Goal: Task Accomplishment & Management: Use online tool/utility

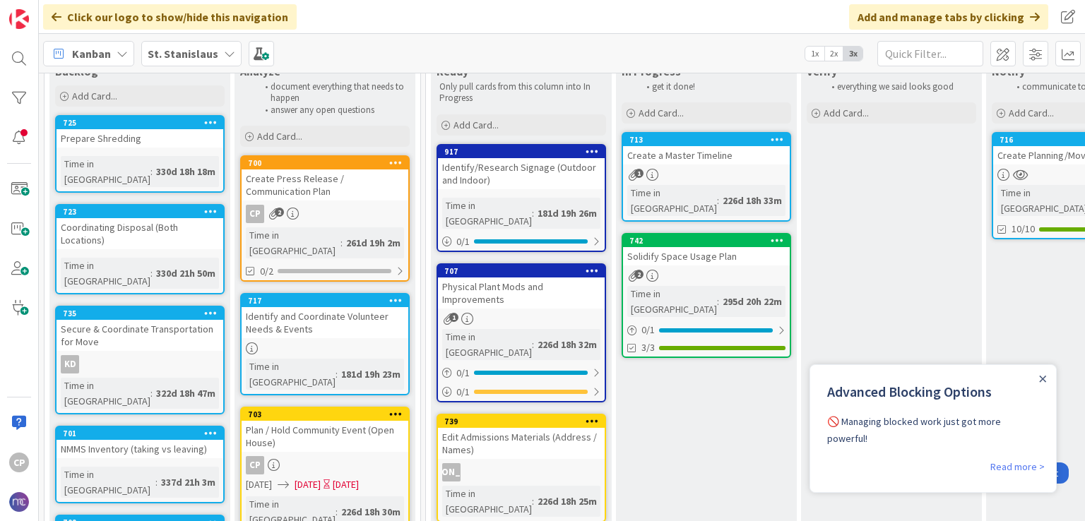
scroll to position [88, 362]
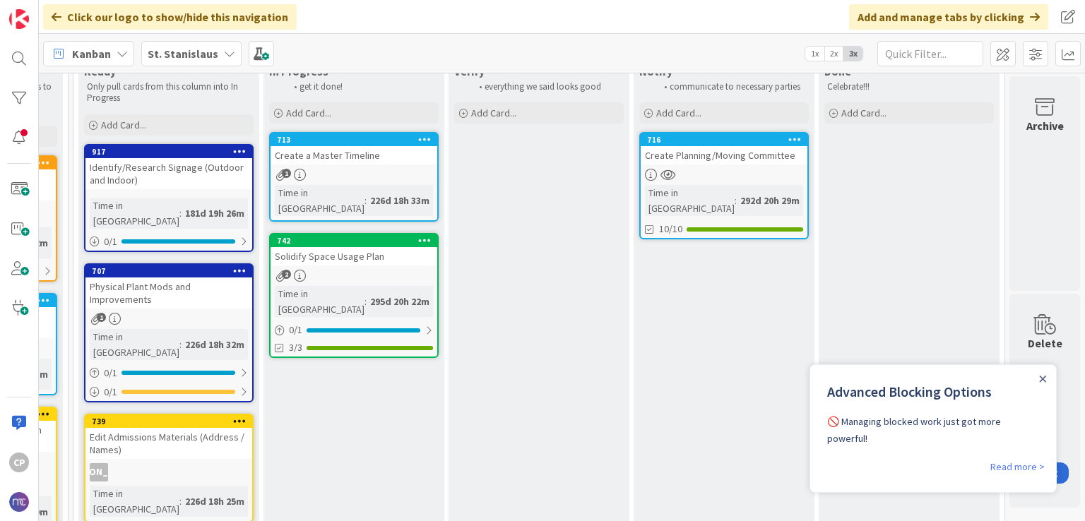
click at [715, 143] on div "716" at bounding box center [727, 140] width 160 height 10
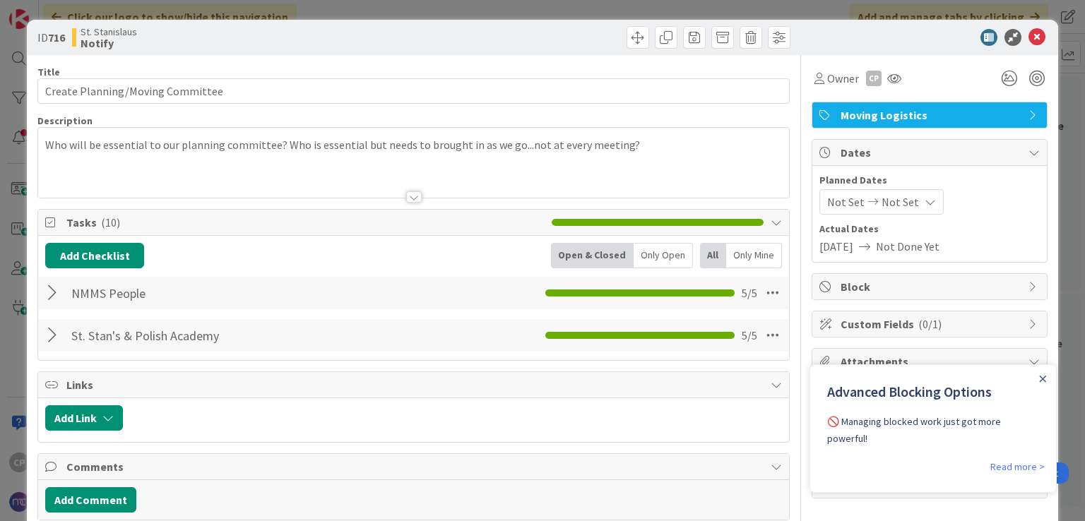
scroll to position [64, 0]
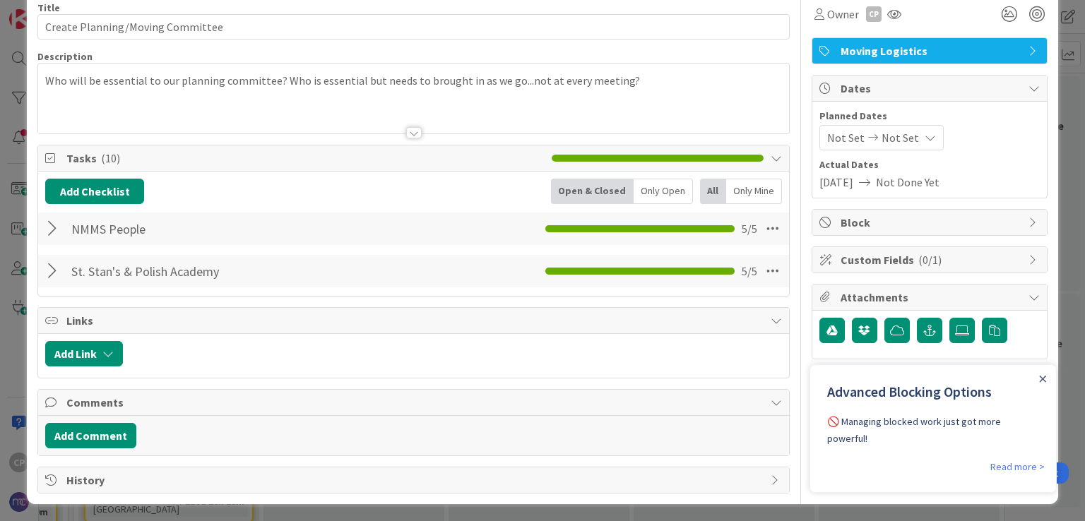
click at [48, 273] on div at bounding box center [54, 270] width 18 height 25
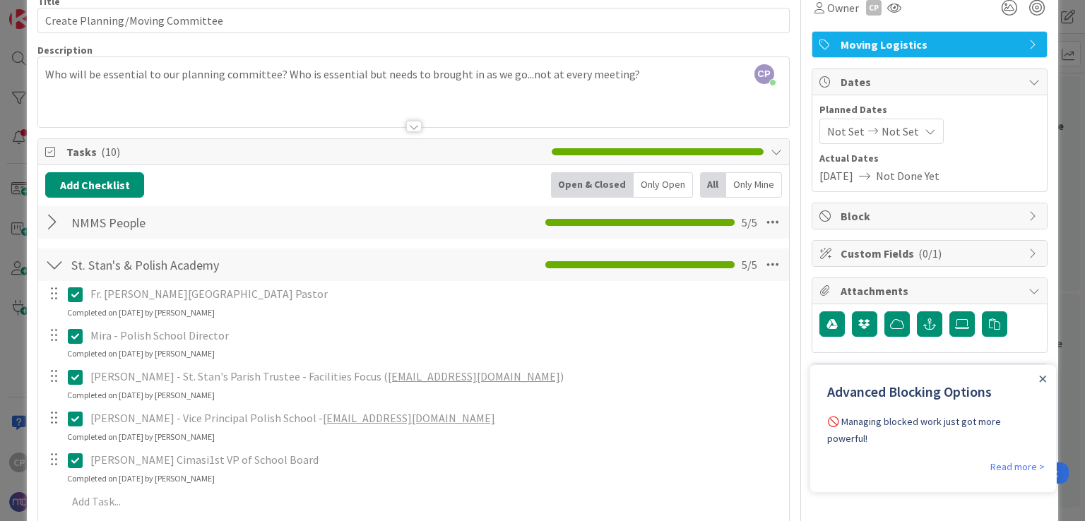
scroll to position [0, 0]
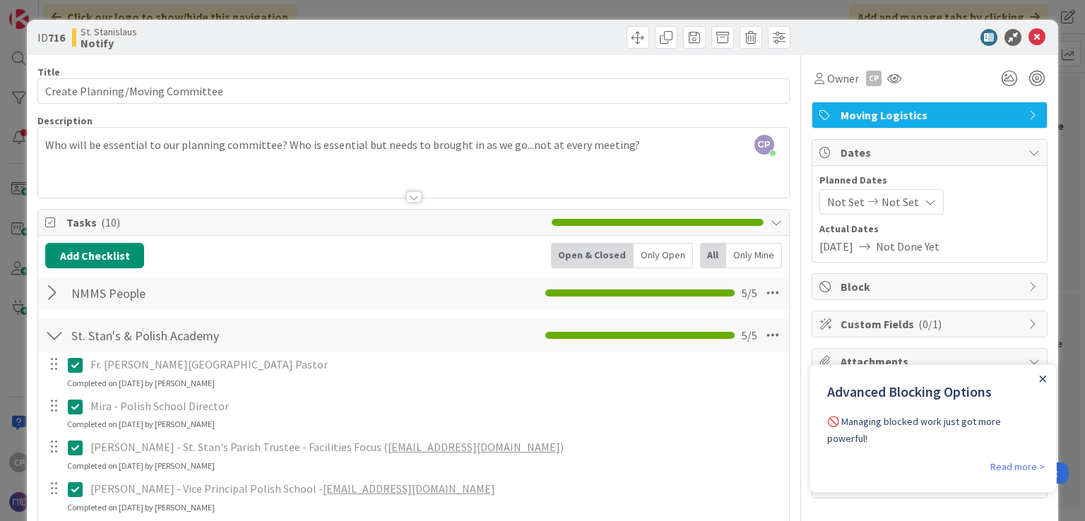
click at [1040, 381] on icon "Close Announcement" at bounding box center [1042, 379] width 6 height 6
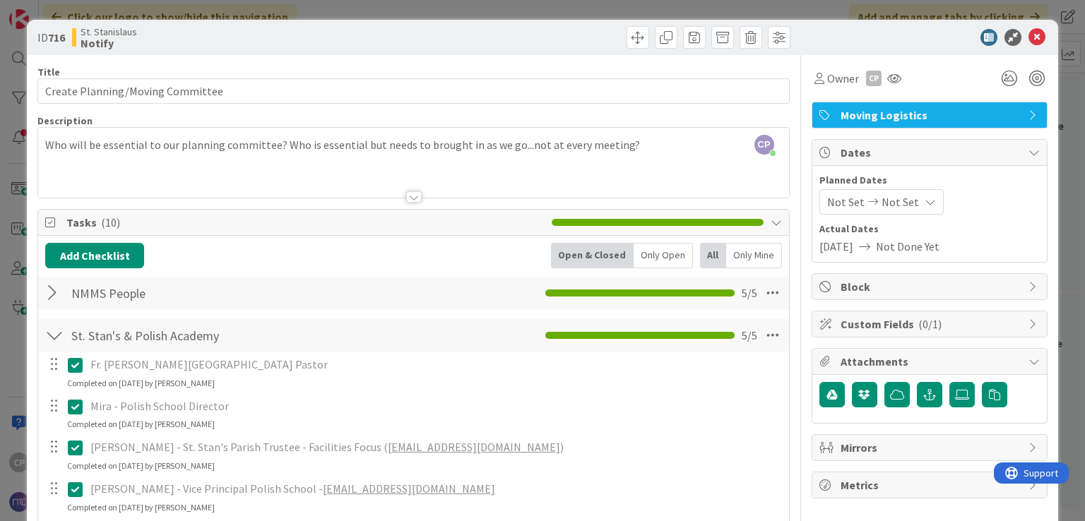
click at [14, 47] on div "ID 716 St. Stanislaus Notify Title 32 / 128 Create Planning/Moving Committee De…" at bounding box center [542, 260] width 1085 height 521
